Goal: Navigation & Orientation: Find specific page/section

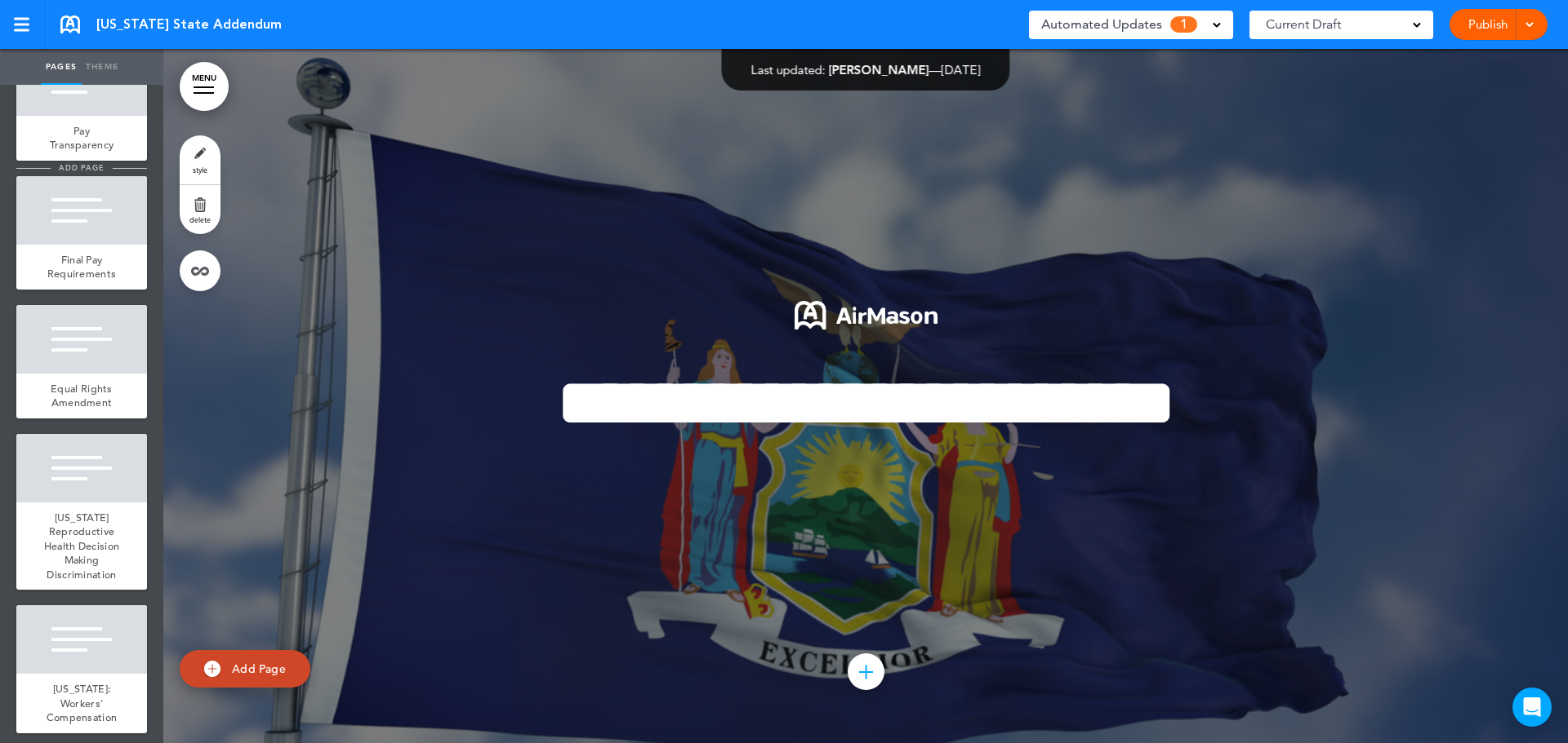
scroll to position [2168, 0]
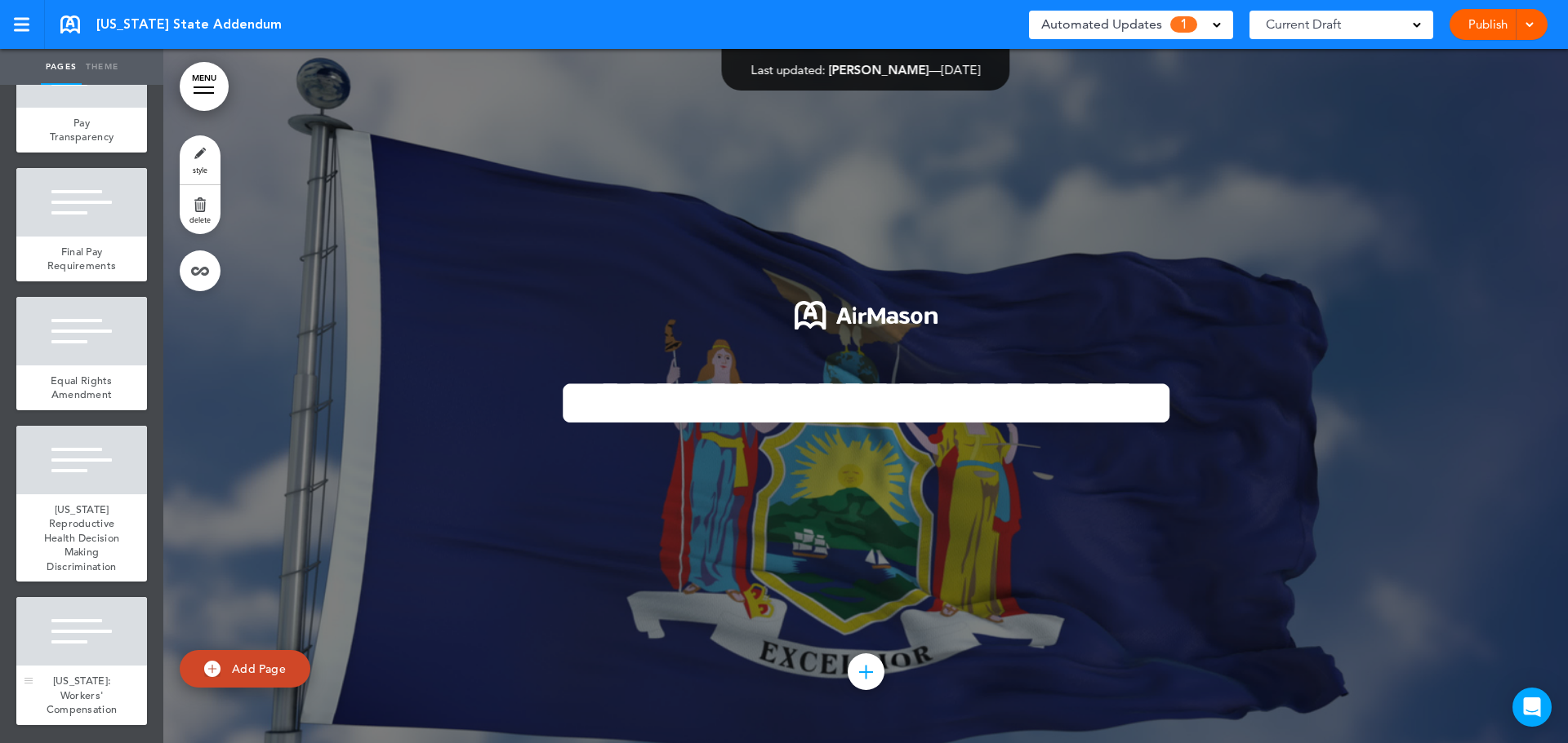
click at [57, 616] on div at bounding box center [81, 631] width 130 height 68
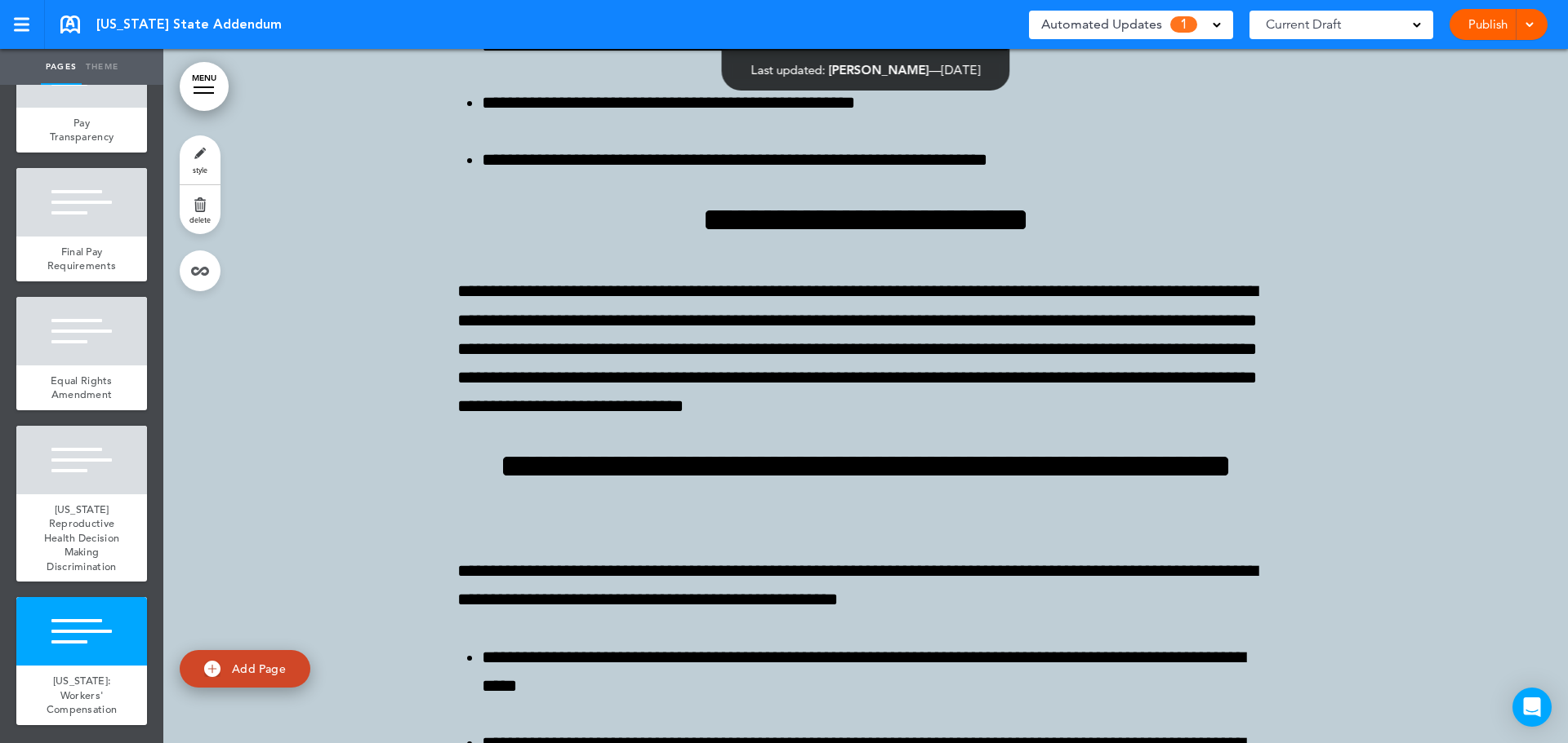
scroll to position [26538, 0]
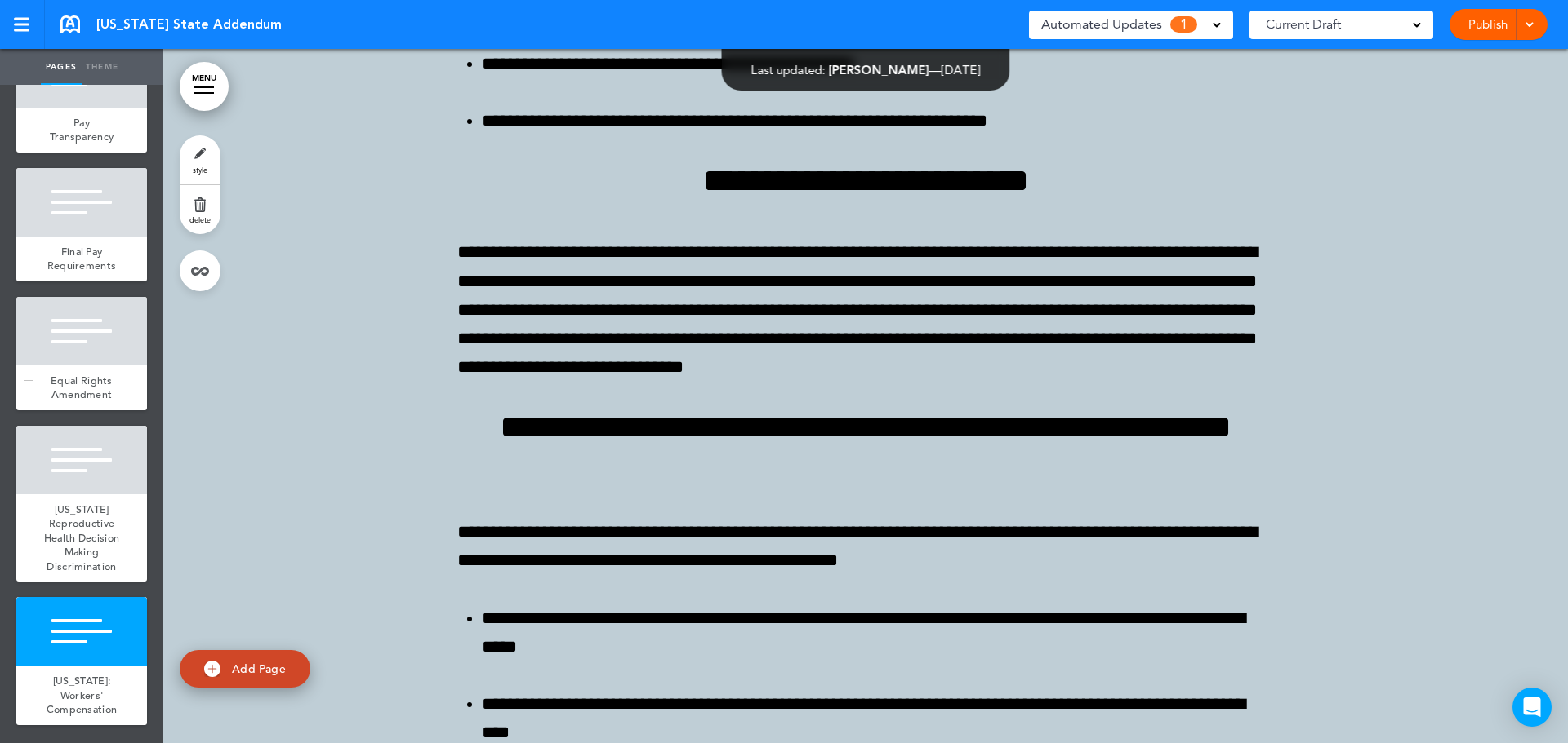
click at [82, 374] on span "Equal Rights Amendment" at bounding box center [81, 389] width 62 height 29
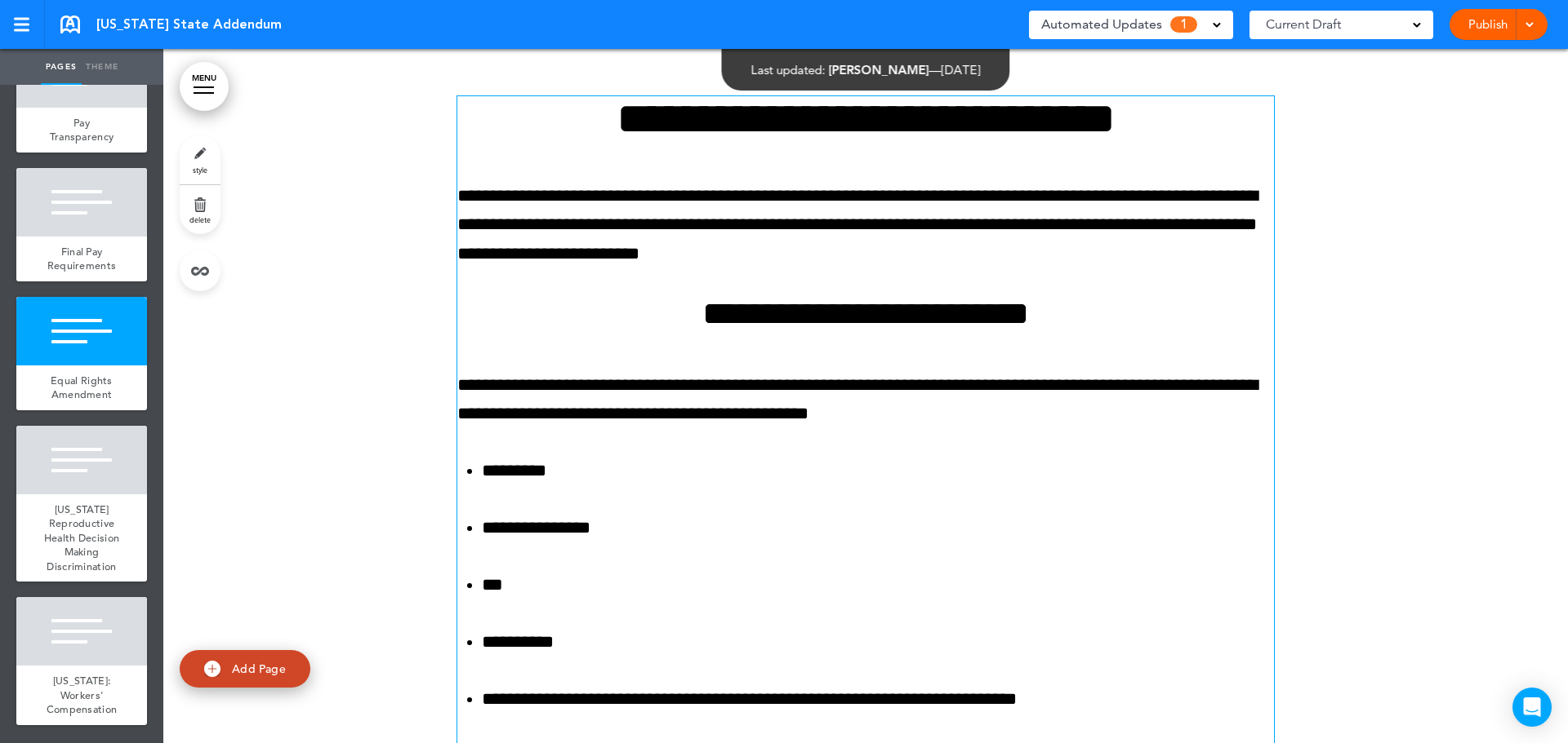
scroll to position [22509, 0]
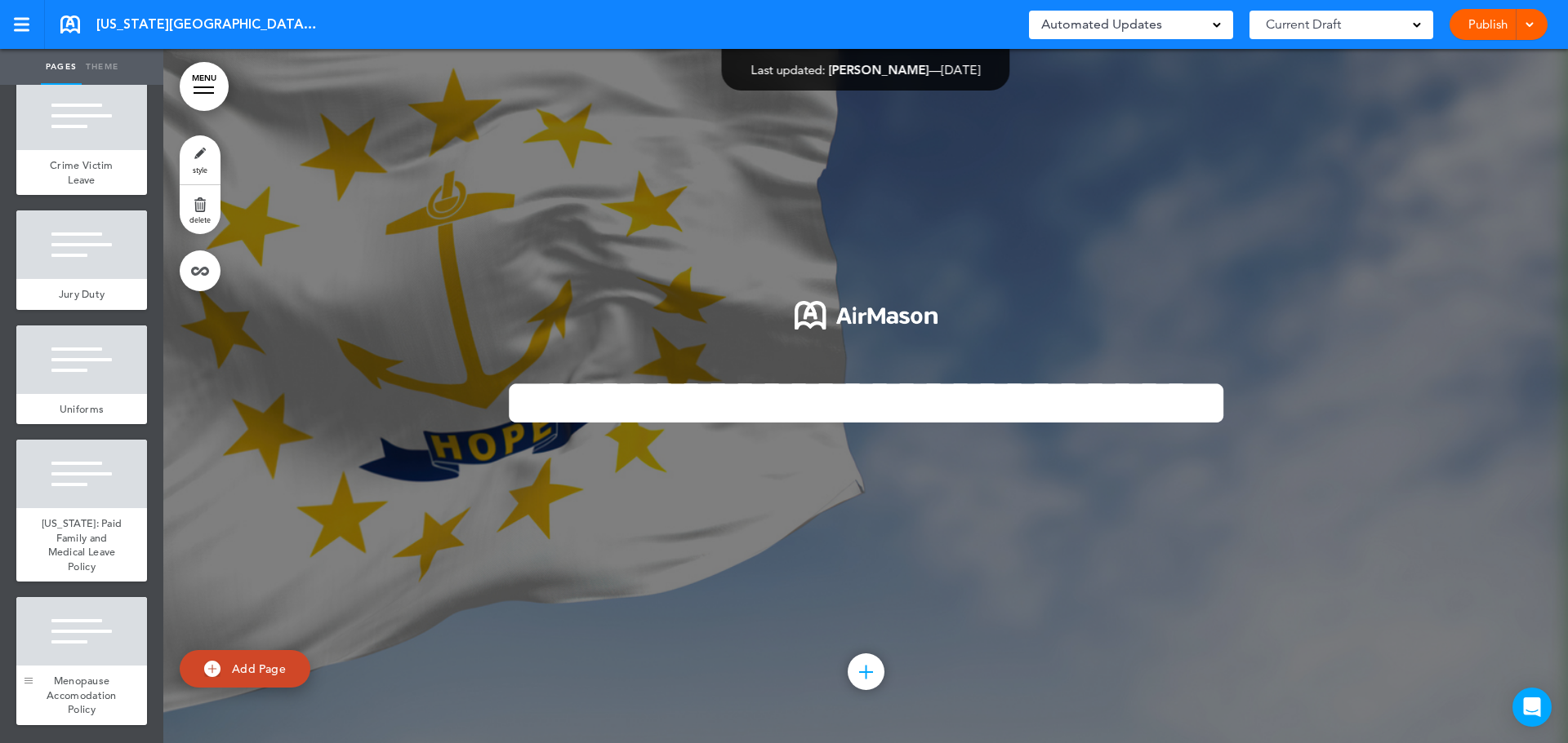
scroll to position [1480, 0]
click at [46, 667] on div "Menopause Accomodation Policy" at bounding box center [81, 695] width 130 height 60
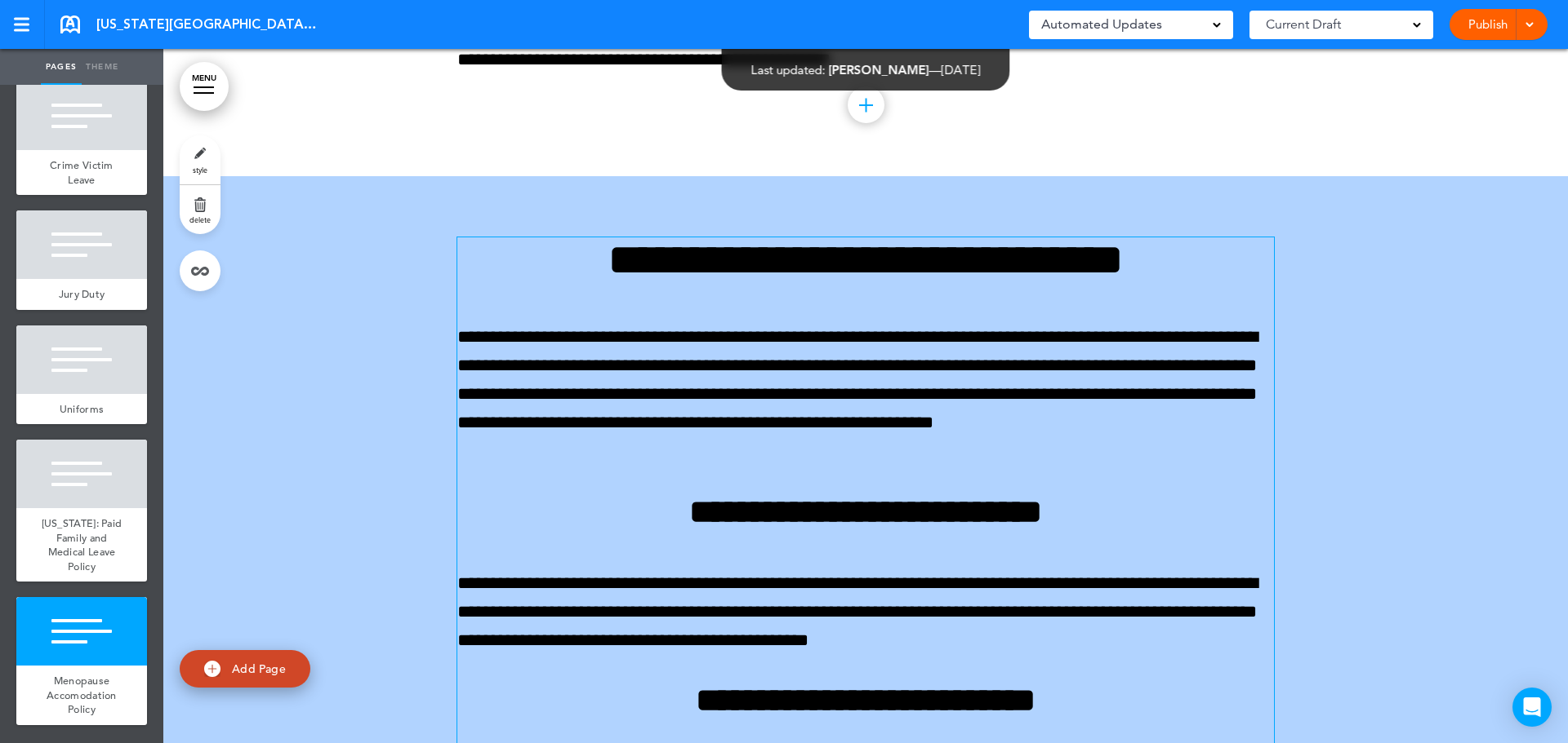
scroll to position [11781, 0]
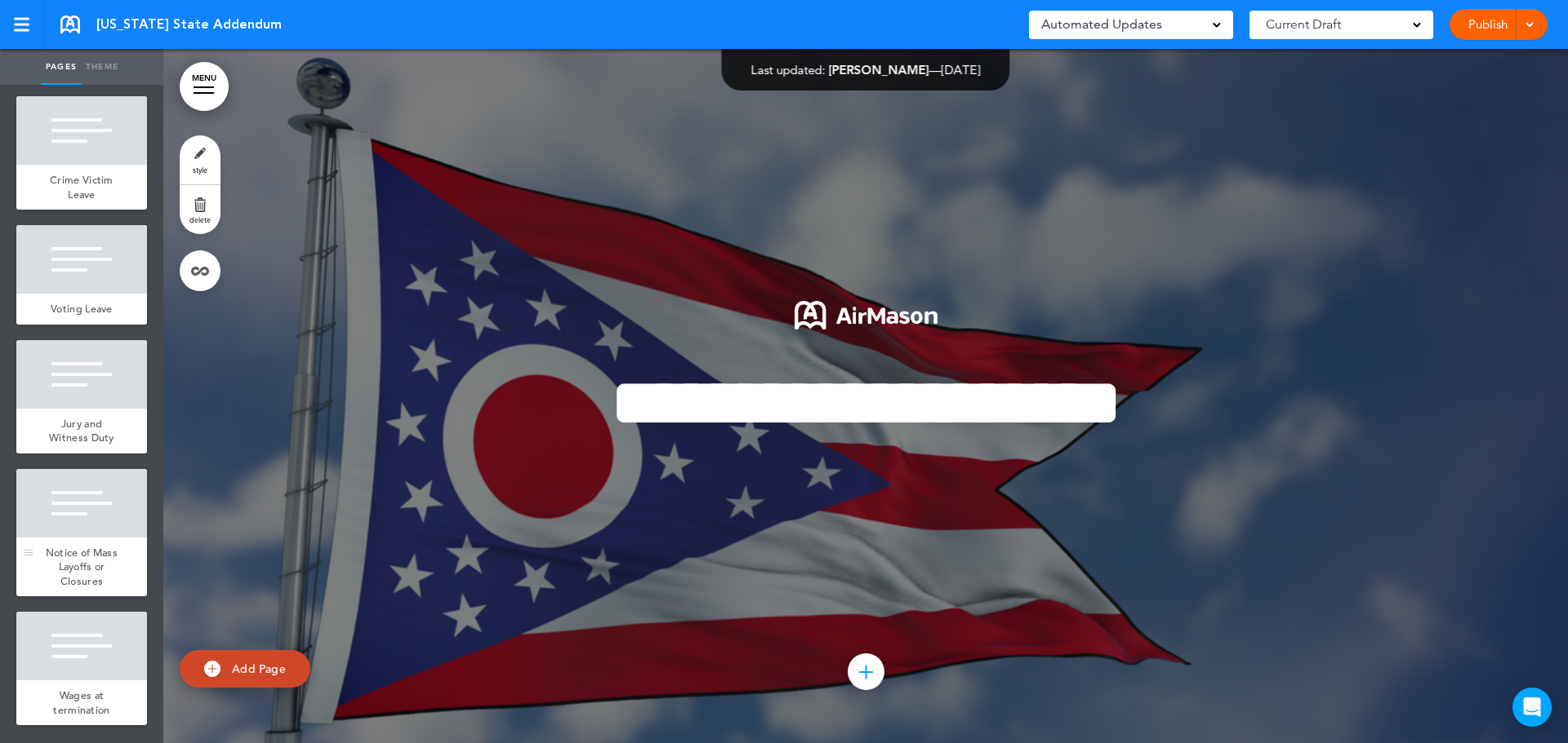
scroll to position [907, 0]
click at [60, 649] on div at bounding box center [81, 646] width 130 height 68
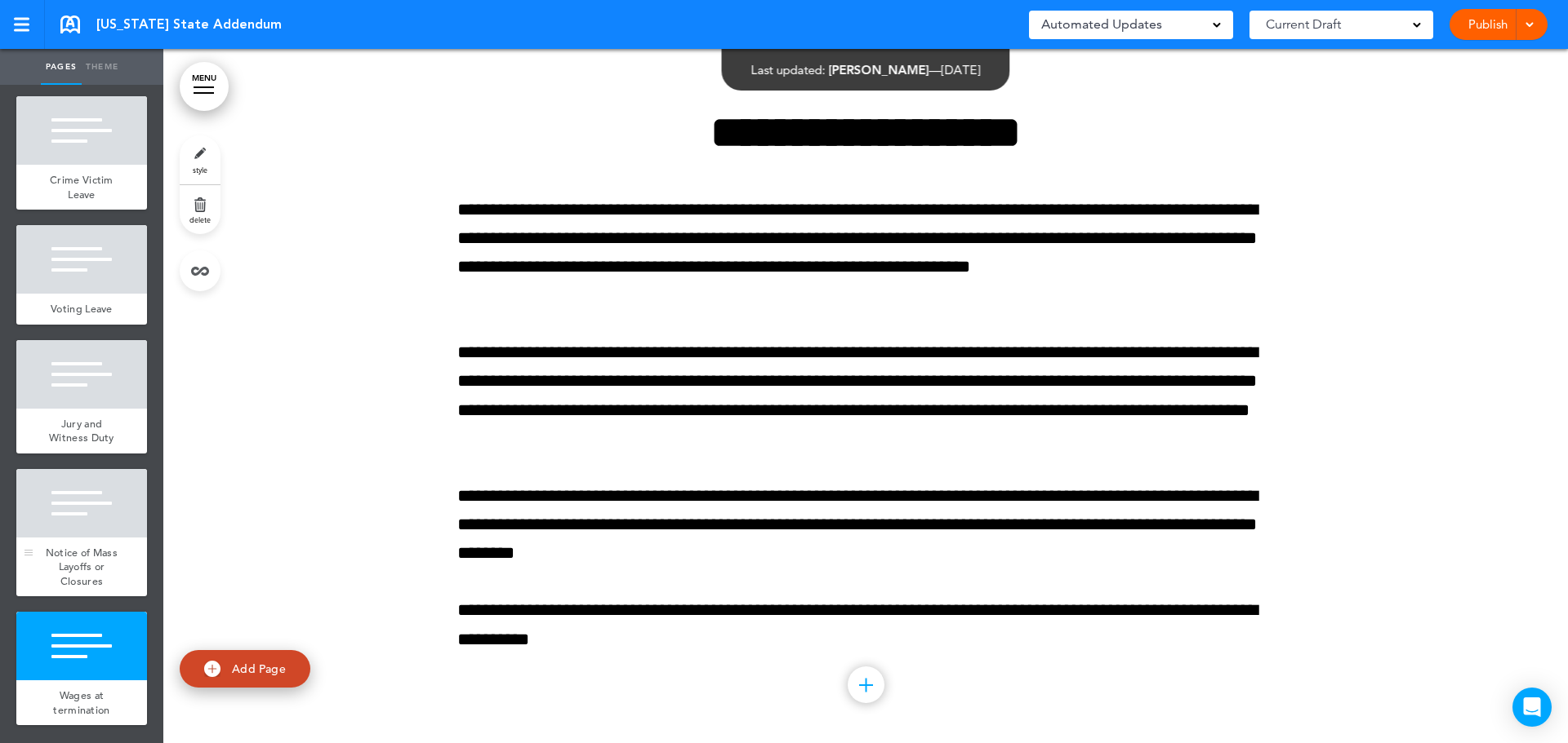
click at [76, 530] on div at bounding box center [81, 504] width 130 height 68
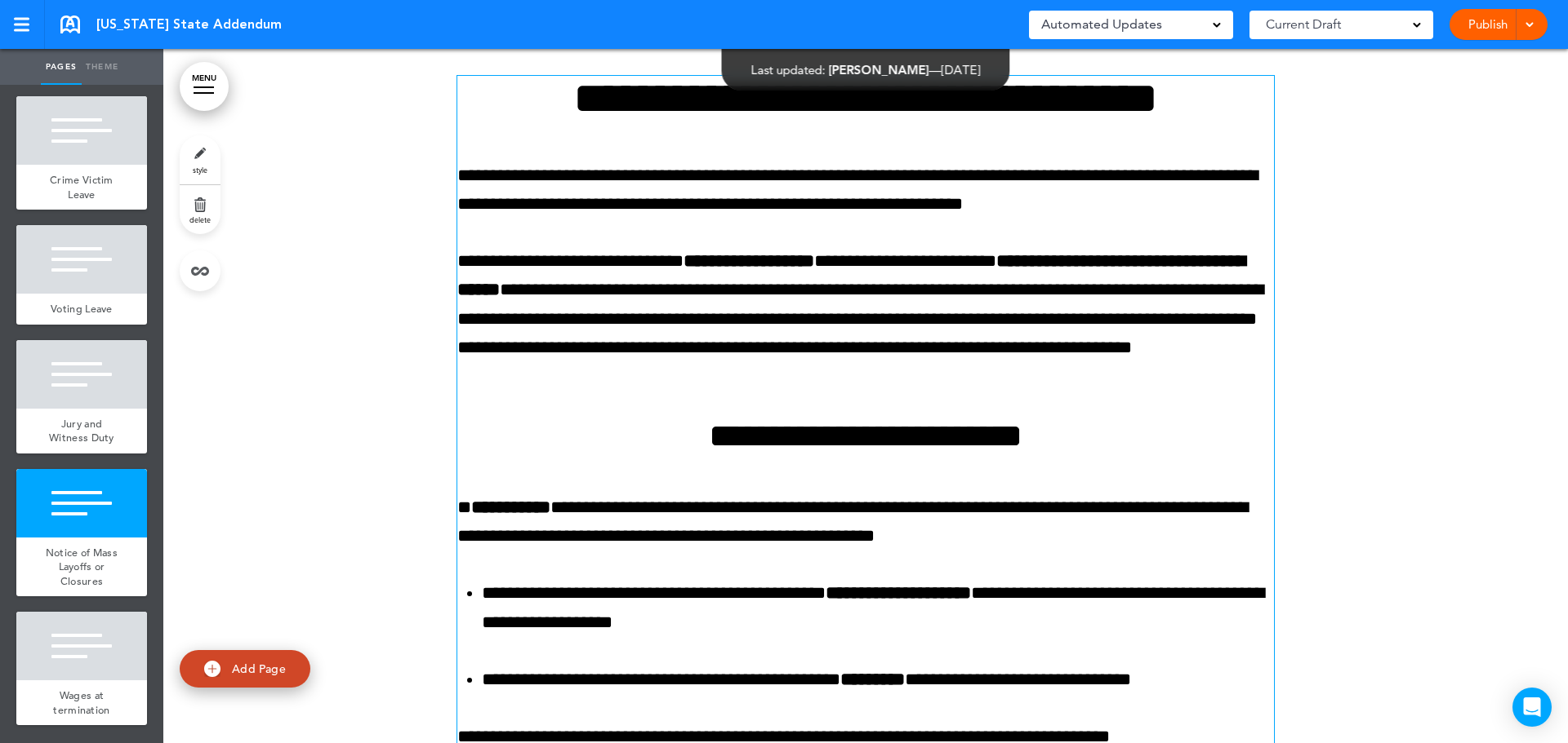
scroll to position [6944, 0]
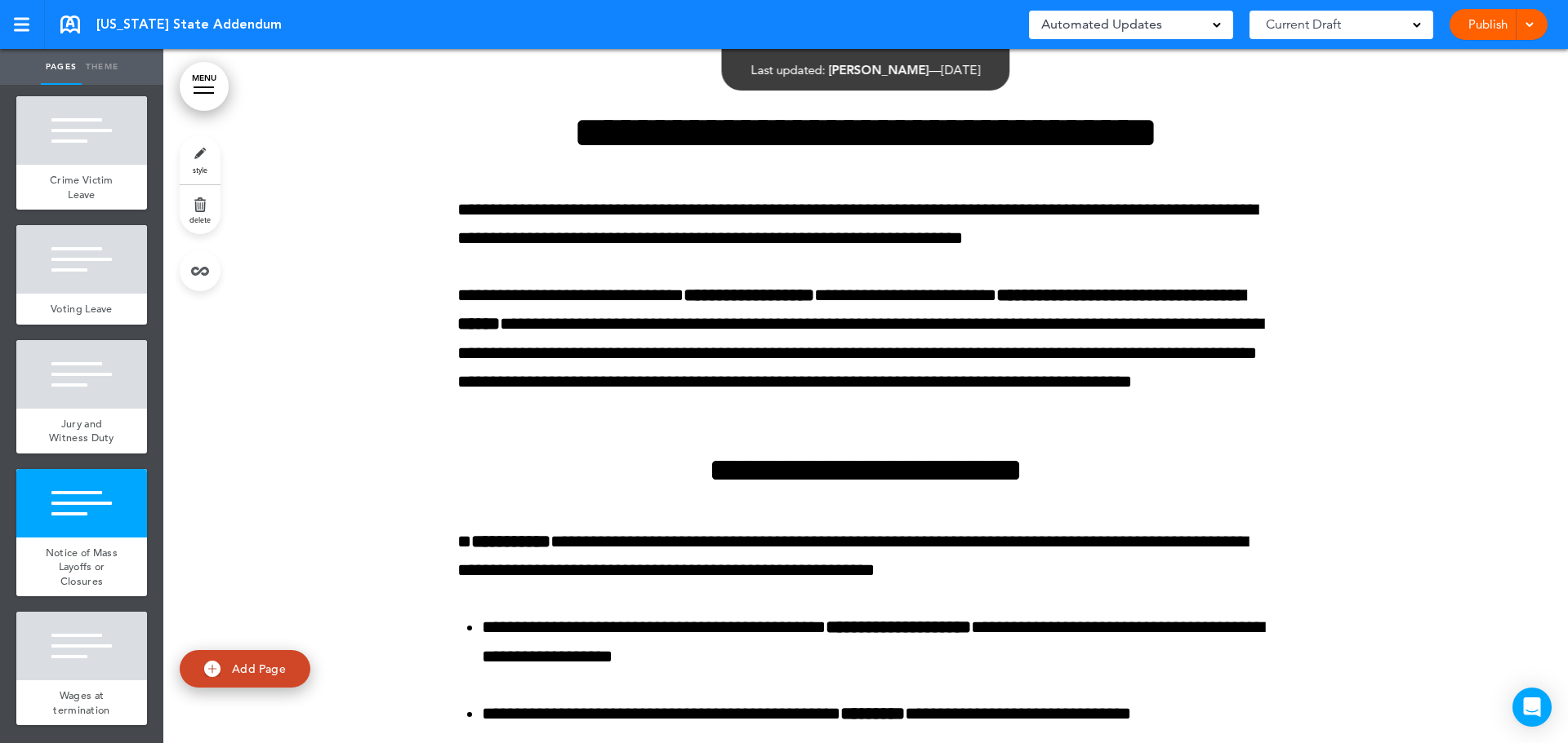
click at [1531, 441] on div at bounding box center [865, 743] width 1404 height 1389
